Goal: Find specific page/section: Find specific page/section

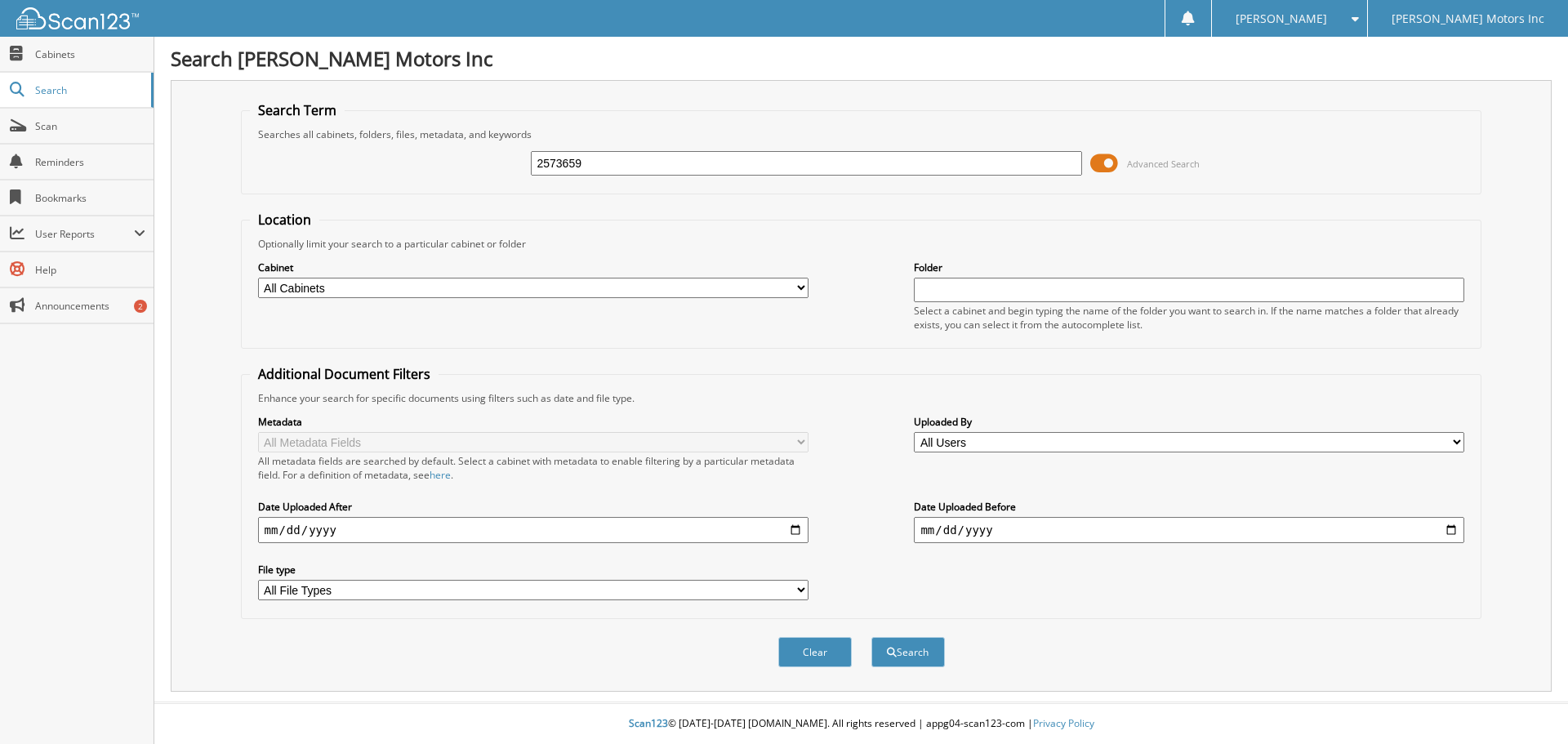
type input "2573659"
click at [872, 637] on button "Search" at bounding box center [908, 652] width 74 height 30
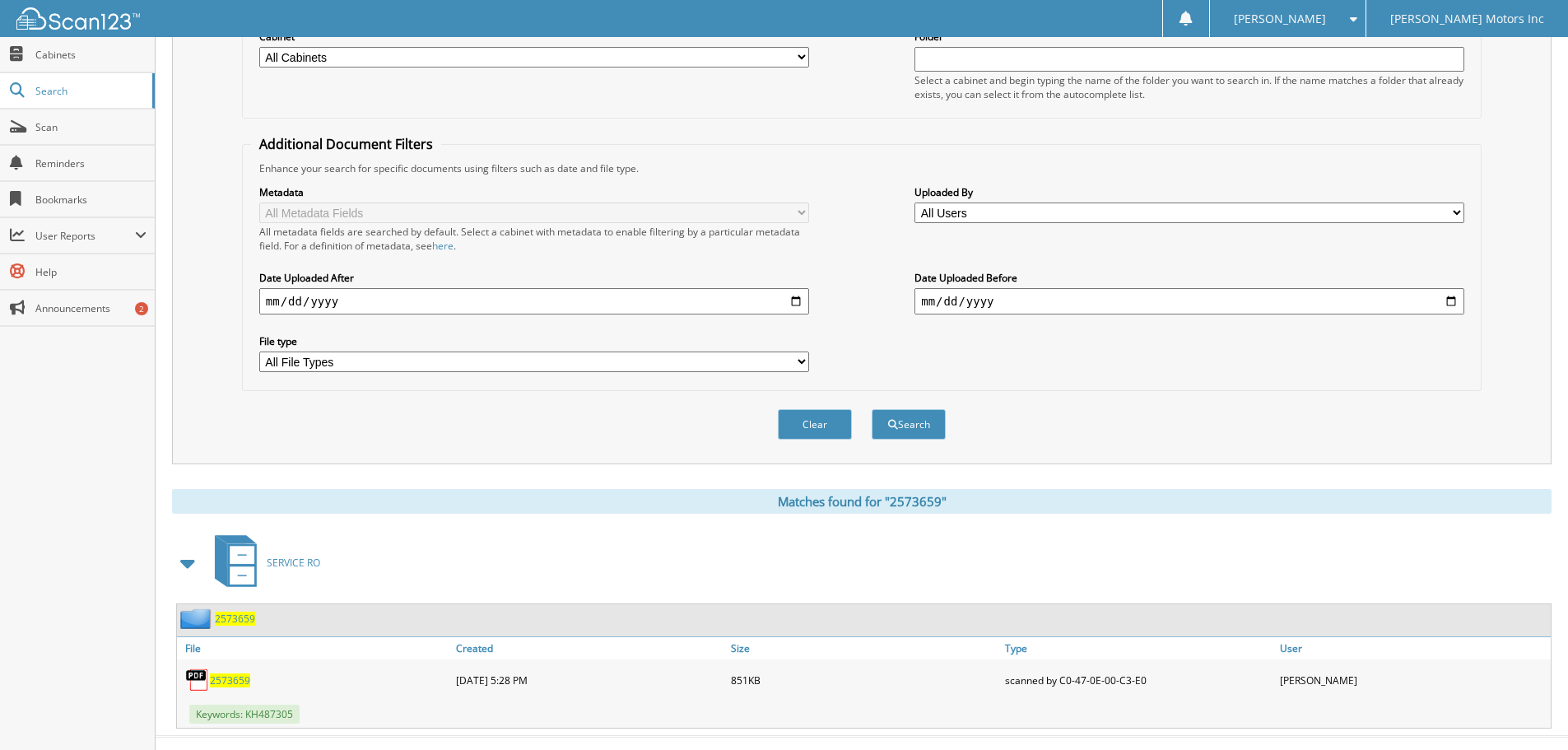
scroll to position [262, 0]
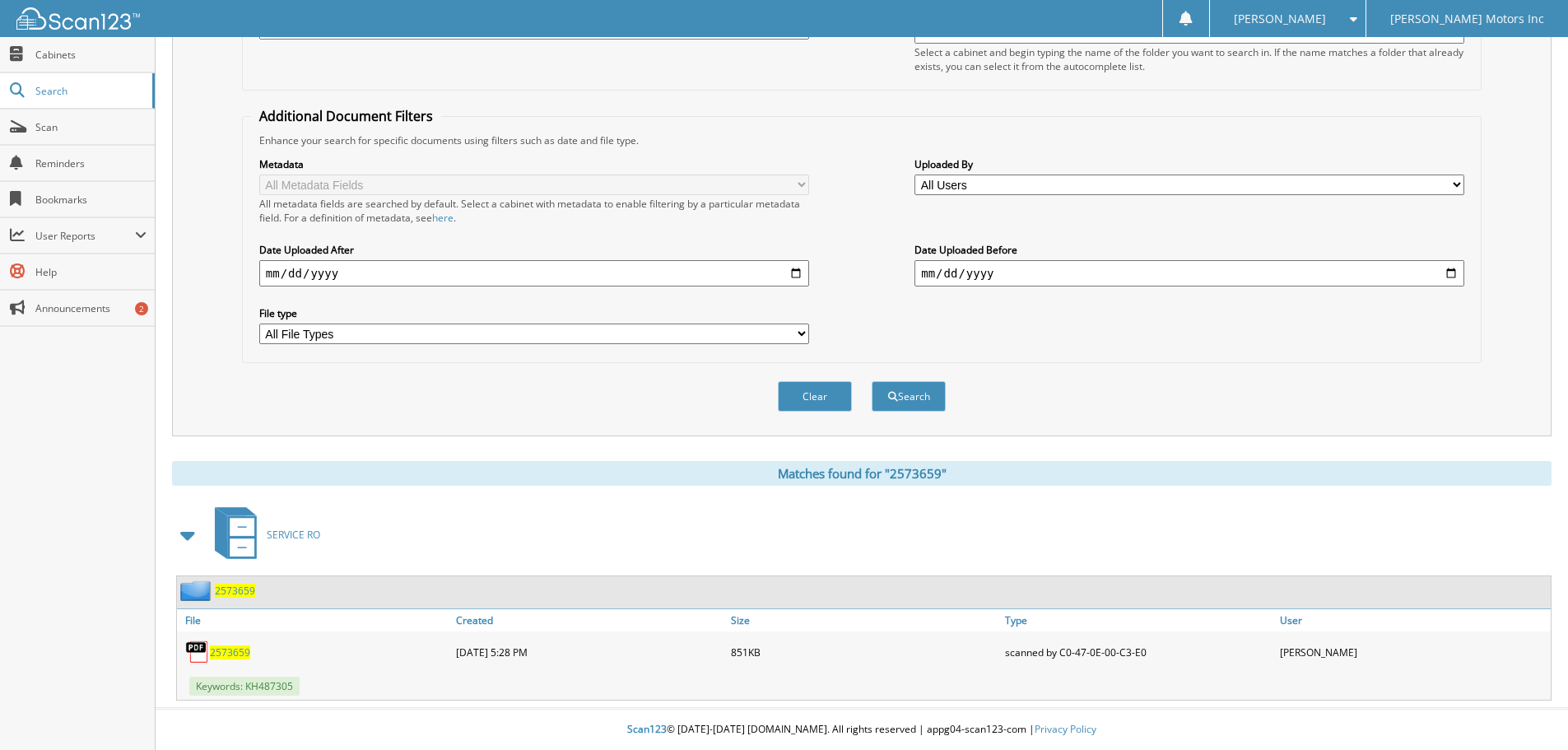
click at [235, 648] on span "2573659" at bounding box center [230, 653] width 40 height 14
